Goal: Information Seeking & Learning: Learn about a topic

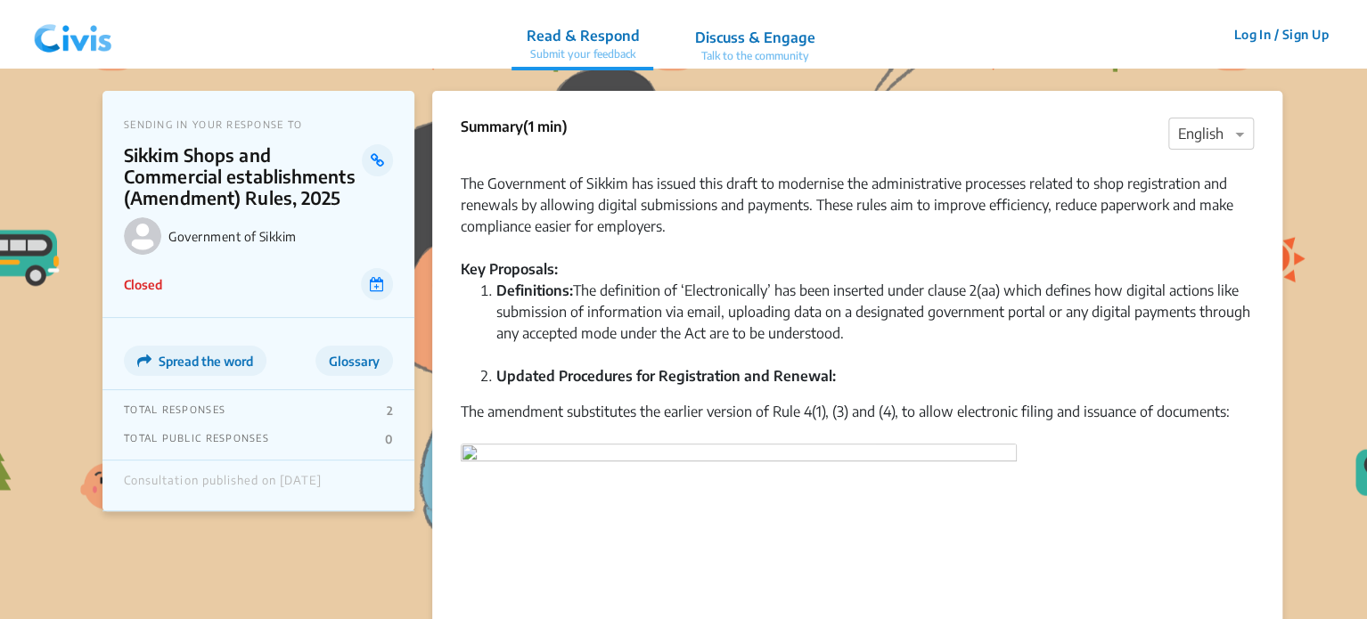
click at [97, 35] on img at bounding box center [73, 34] width 93 height 53
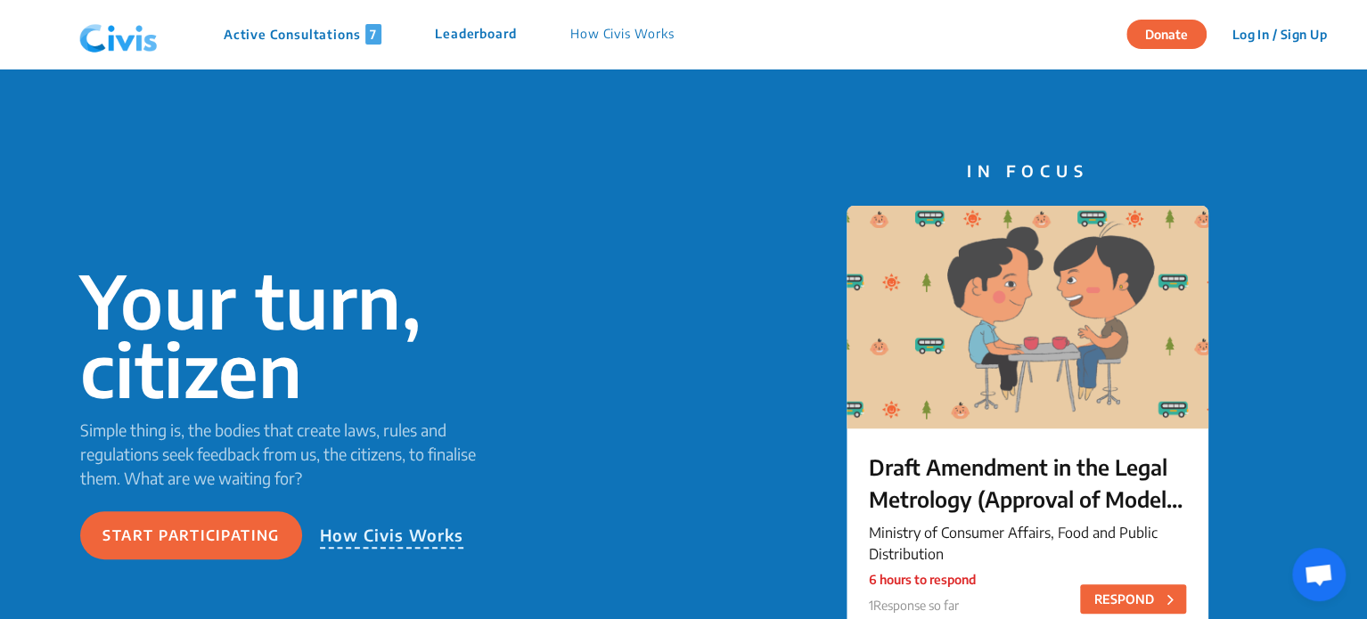
click at [282, 32] on p "Active Consultations 7" at bounding box center [303, 34] width 158 height 20
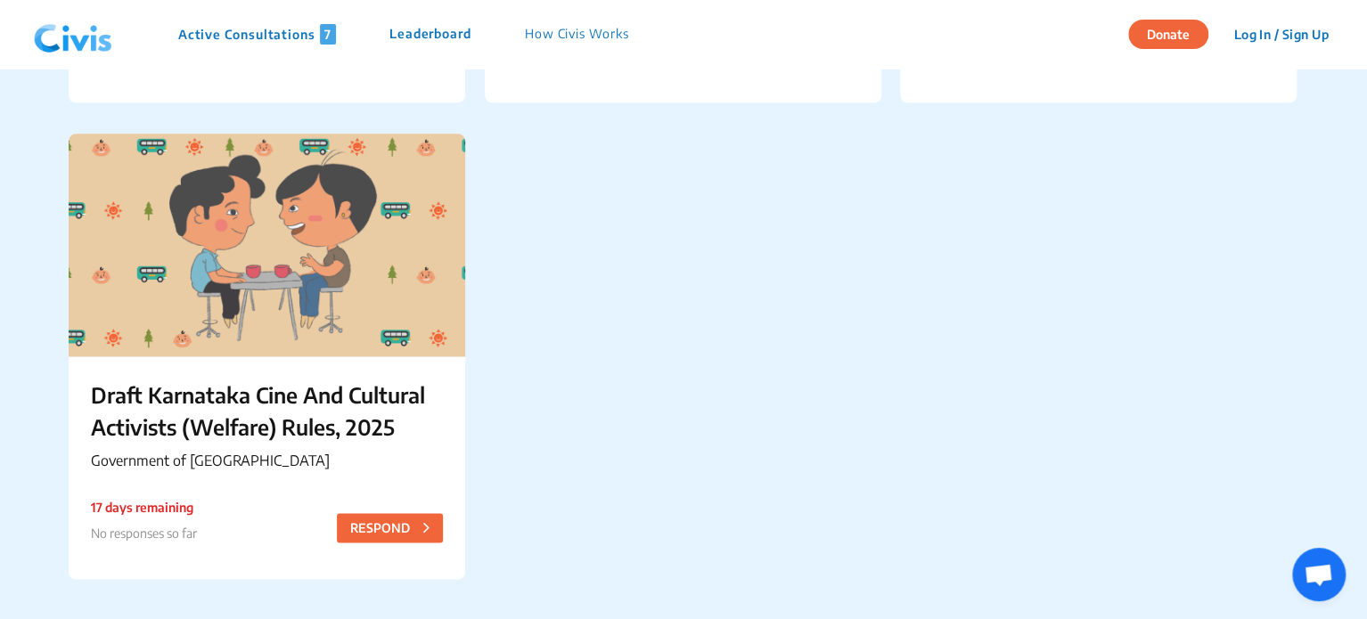
scroll to position [1112, 0]
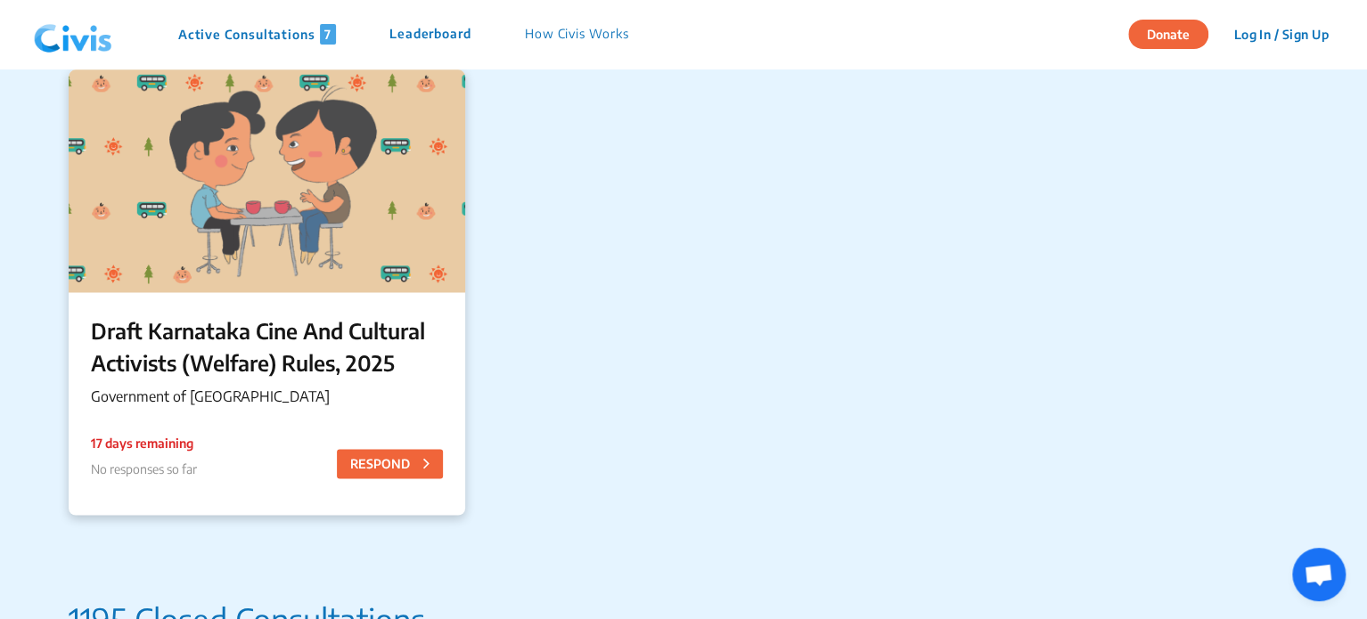
click at [370, 323] on p "Draft Karnataka Cine And Cultural Activists (Welfare) Rules, 2025" at bounding box center [267, 347] width 352 height 64
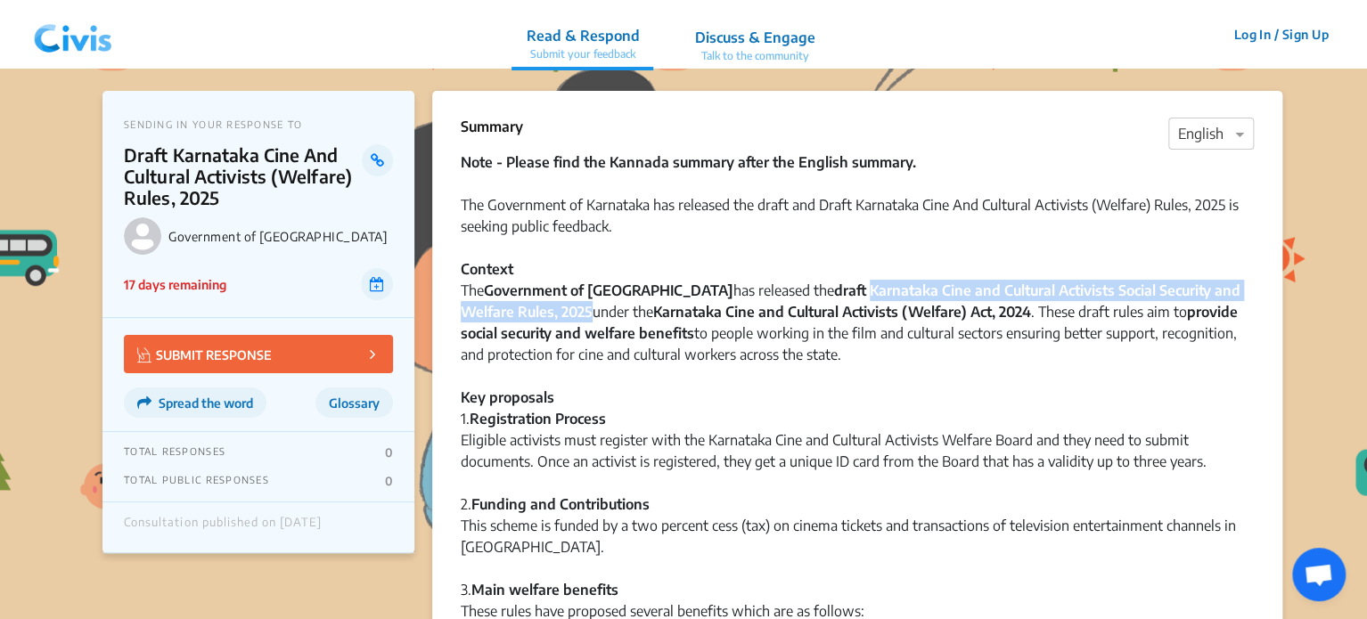
drag, startPoint x: 803, startPoint y: 289, endPoint x: 535, endPoint y: 313, distance: 269.3
click at [535, 313] on strong "draft Karnataka Cine and Cultural Activists Social Security and Welfare Rules, …" at bounding box center [851, 301] width 780 height 39
copy strong "Karnataka Cine and Cultural Activists Social Security and Welfare Rules, 2025"
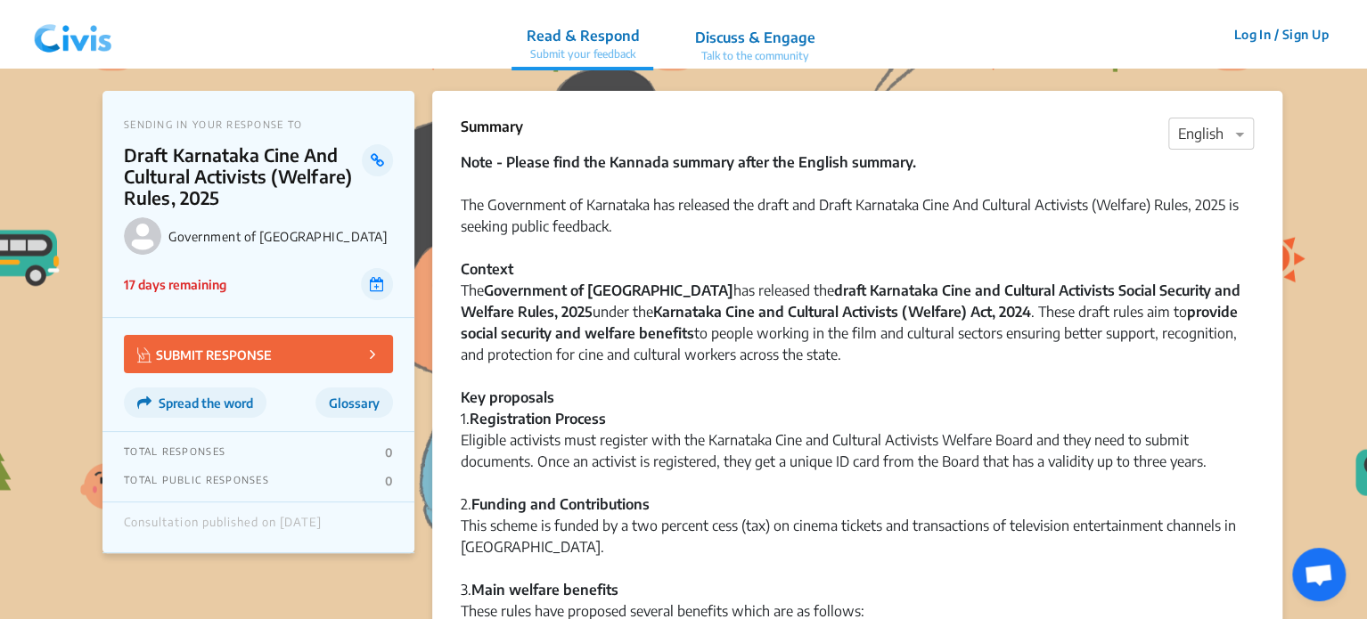
click at [859, 340] on div "Note - Please find the Kannada summary after the English summary. The Governmen…" at bounding box center [857, 279] width 793 height 257
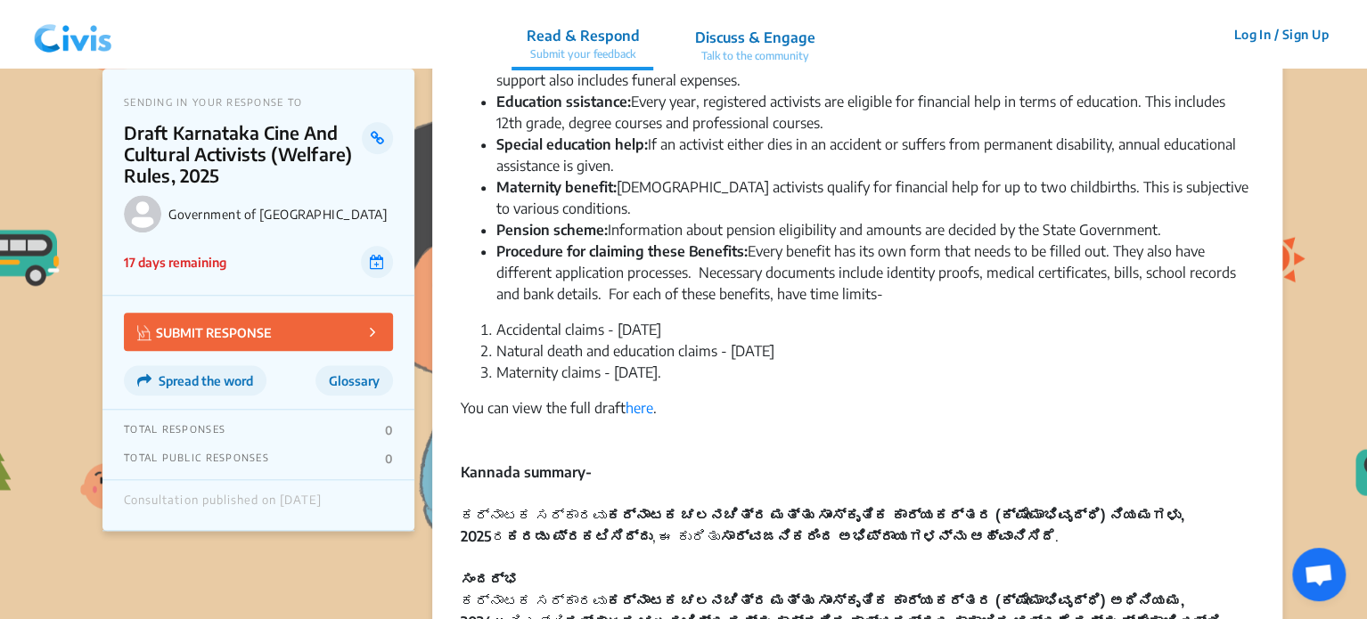
scroll to position [622, 0]
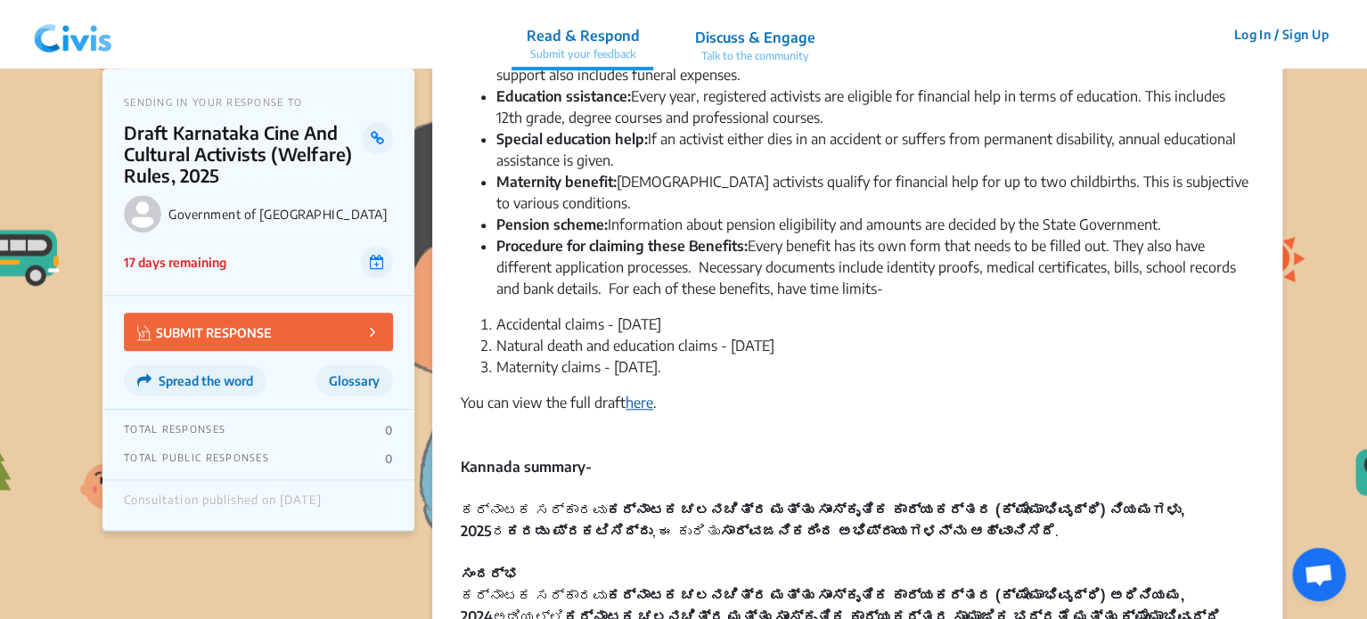
click at [646, 394] on link "here" at bounding box center [640, 403] width 28 height 18
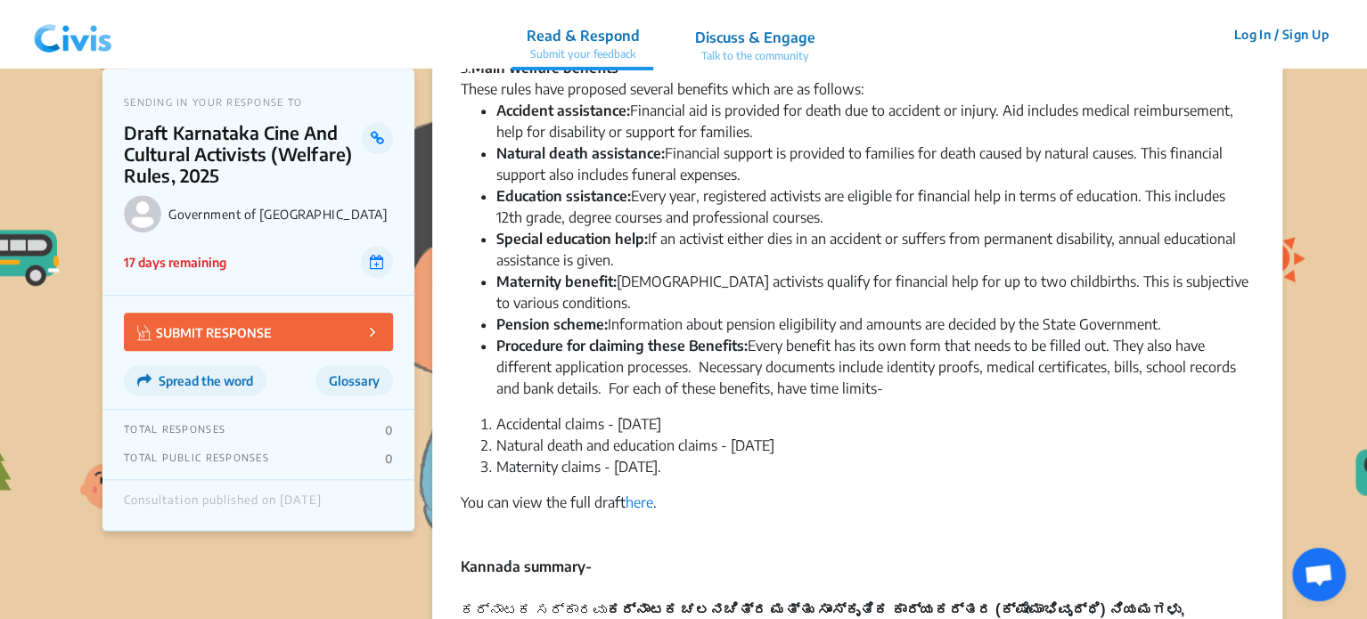
scroll to position [761, 0]
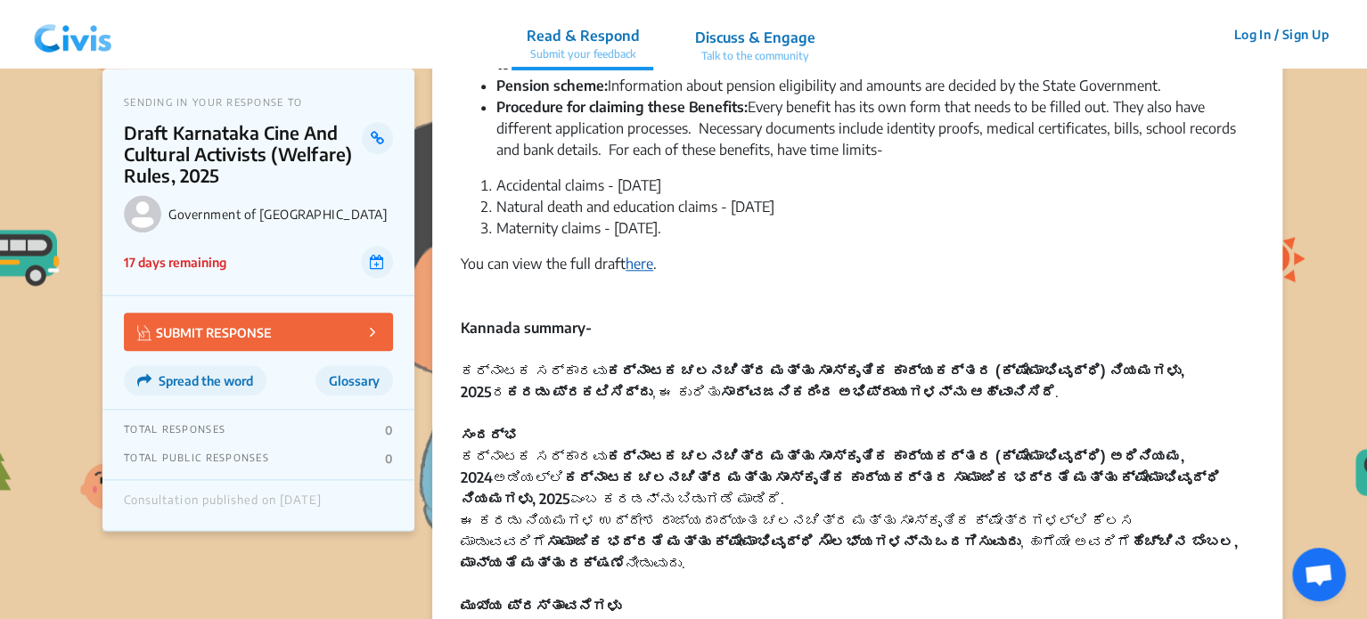
click at [644, 263] on link "here" at bounding box center [640, 264] width 28 height 18
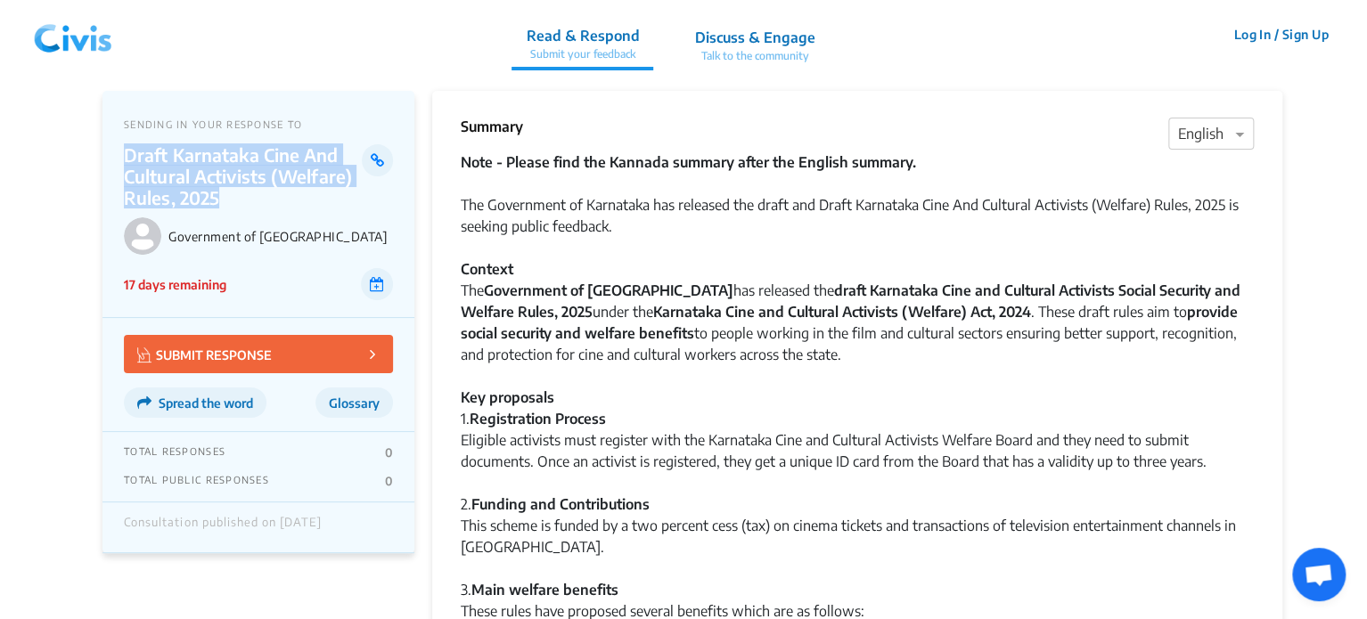
drag, startPoint x: 125, startPoint y: 152, endPoint x: 217, endPoint y: 192, distance: 99.8
click at [217, 192] on p "Draft Karnataka Cine And Cultural Activists (Welfare) Rules, 2025" at bounding box center [243, 176] width 238 height 64
copy p "Draft Karnataka Cine And Cultural Activists (Welfare) Rules, 2025"
